Goal: Transaction & Acquisition: Register for event/course

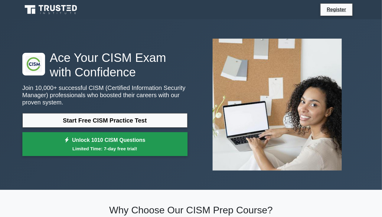
click at [151, 142] on link "Unlock 1010 CISM Questions Limited Time: 7-day free trial!" at bounding box center [104, 144] width 165 height 24
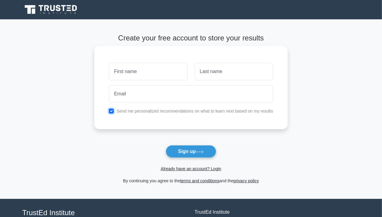
click at [112, 111] on input "checkbox" at bounding box center [111, 111] width 5 height 5
click at [113, 111] on input "checkbox" at bounding box center [111, 111] width 5 height 5
click at [112, 112] on input "checkbox" at bounding box center [111, 111] width 5 height 5
checkbox input "false"
click at [145, 69] on input "text" at bounding box center [148, 72] width 78 height 18
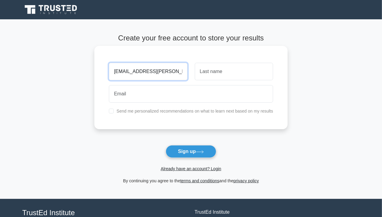
type input "mengu.dheeraj@gmail.com"
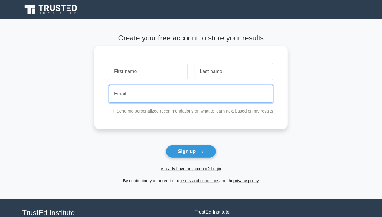
click at [169, 96] on input "email" at bounding box center [191, 94] width 164 height 18
paste input "mengu.dheeraj@gmail.com"
type input "mengu.dheeraj@gmail.com"
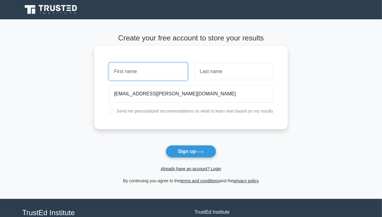
click at [152, 78] on input "text" at bounding box center [148, 72] width 78 height 18
type input "Dheeraj"
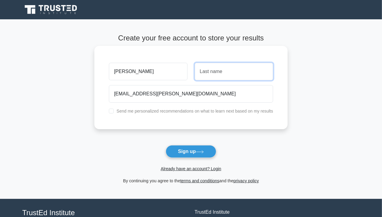
click at [224, 72] on input "text" at bounding box center [234, 72] width 78 height 18
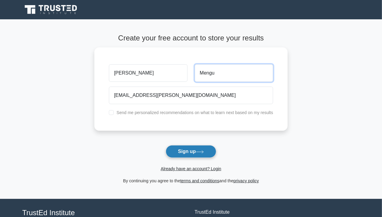
type input "Mengu"
click at [192, 154] on button "Sign up" at bounding box center [191, 151] width 51 height 13
